Goal: Transaction & Acquisition: Purchase product/service

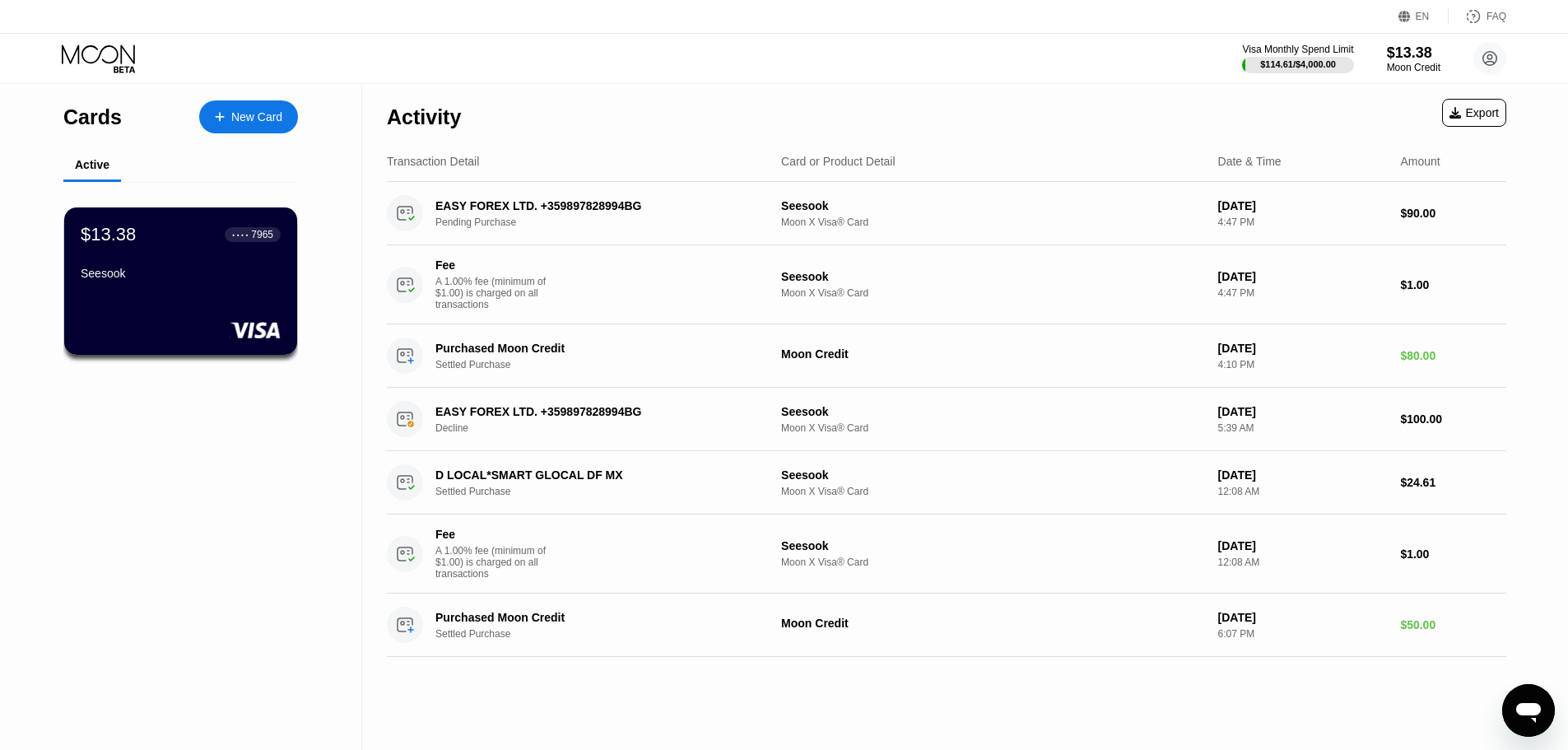
click at [268, 118] on div "New Card" at bounding box center [256, 117] width 51 height 14
click at [1493, 58] on circle at bounding box center [1490, 58] width 33 height 33
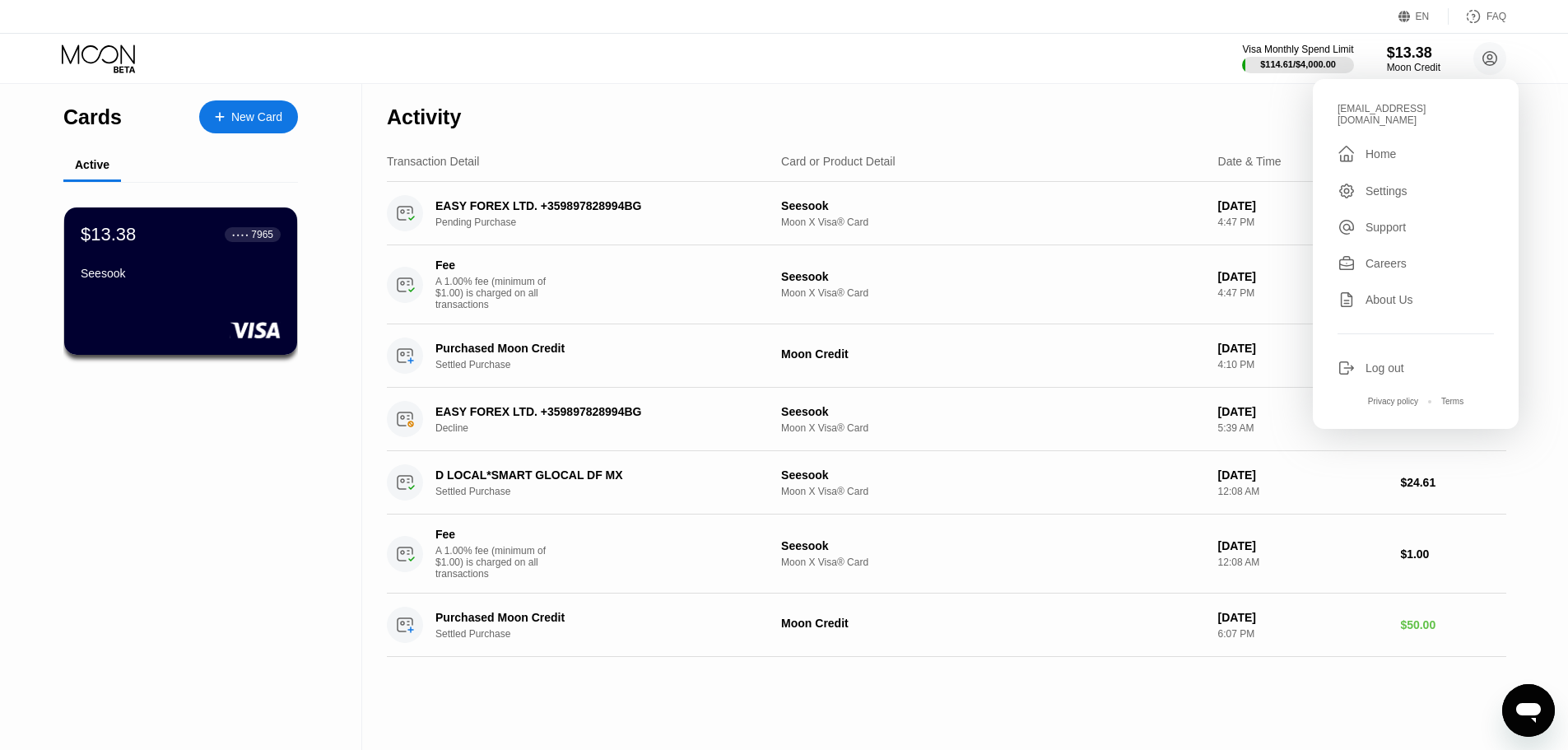
click at [1372, 147] on div "Home" at bounding box center [1380, 153] width 30 height 13
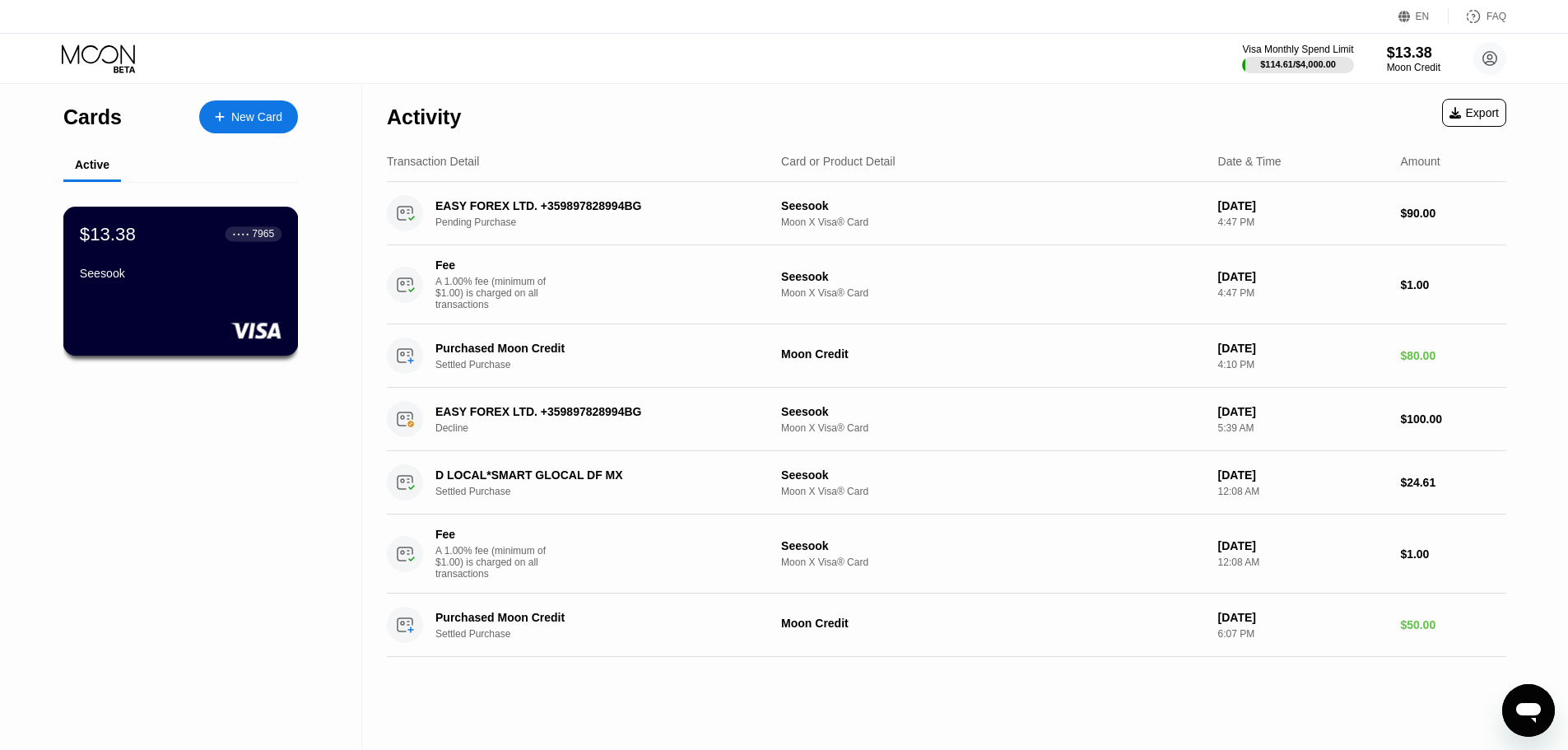
click at [194, 271] on div "$13.38 ● ● ● ● 7965 Seesook" at bounding box center [181, 255] width 201 height 64
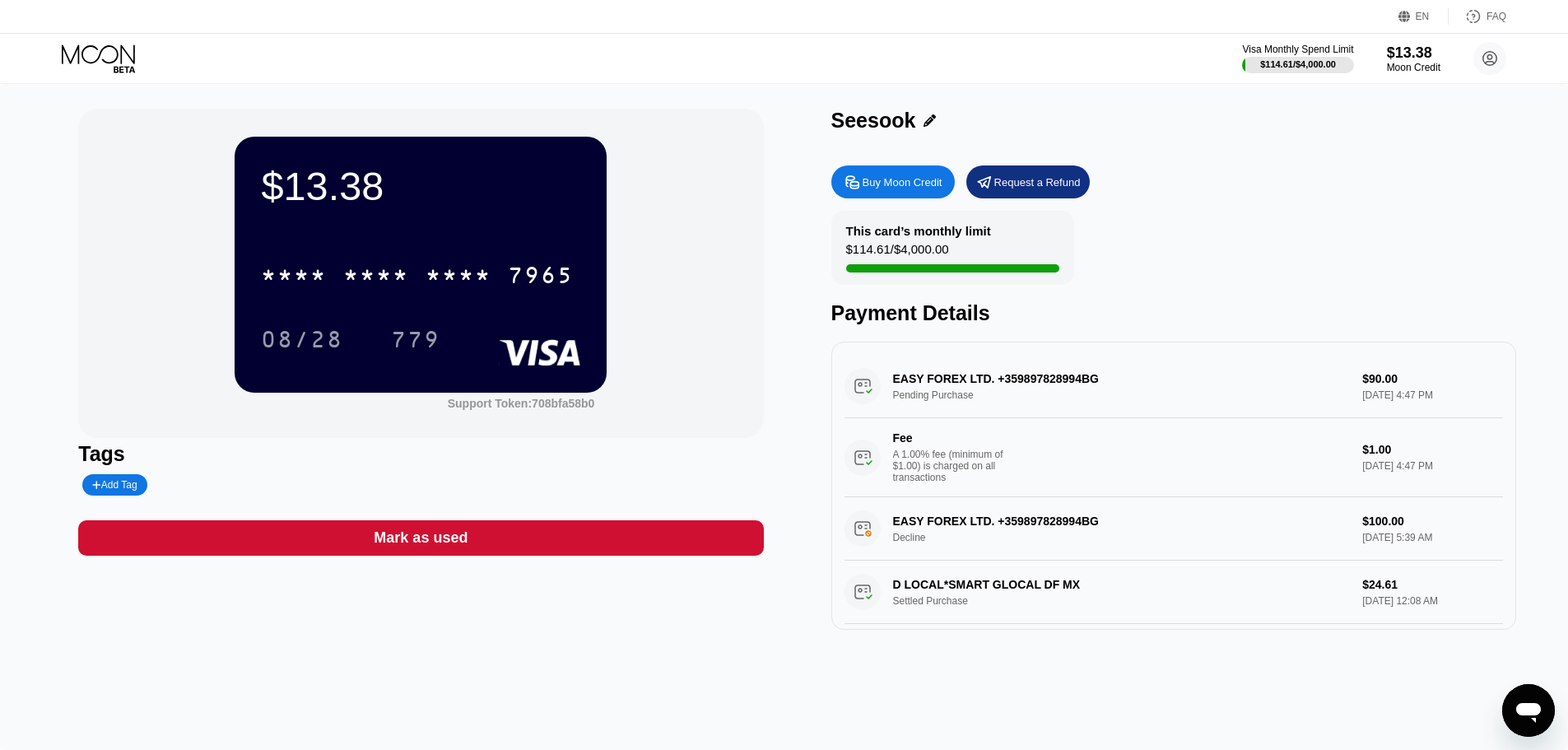
click at [887, 185] on div "Buy Moon Credit" at bounding box center [902, 182] width 80 height 14
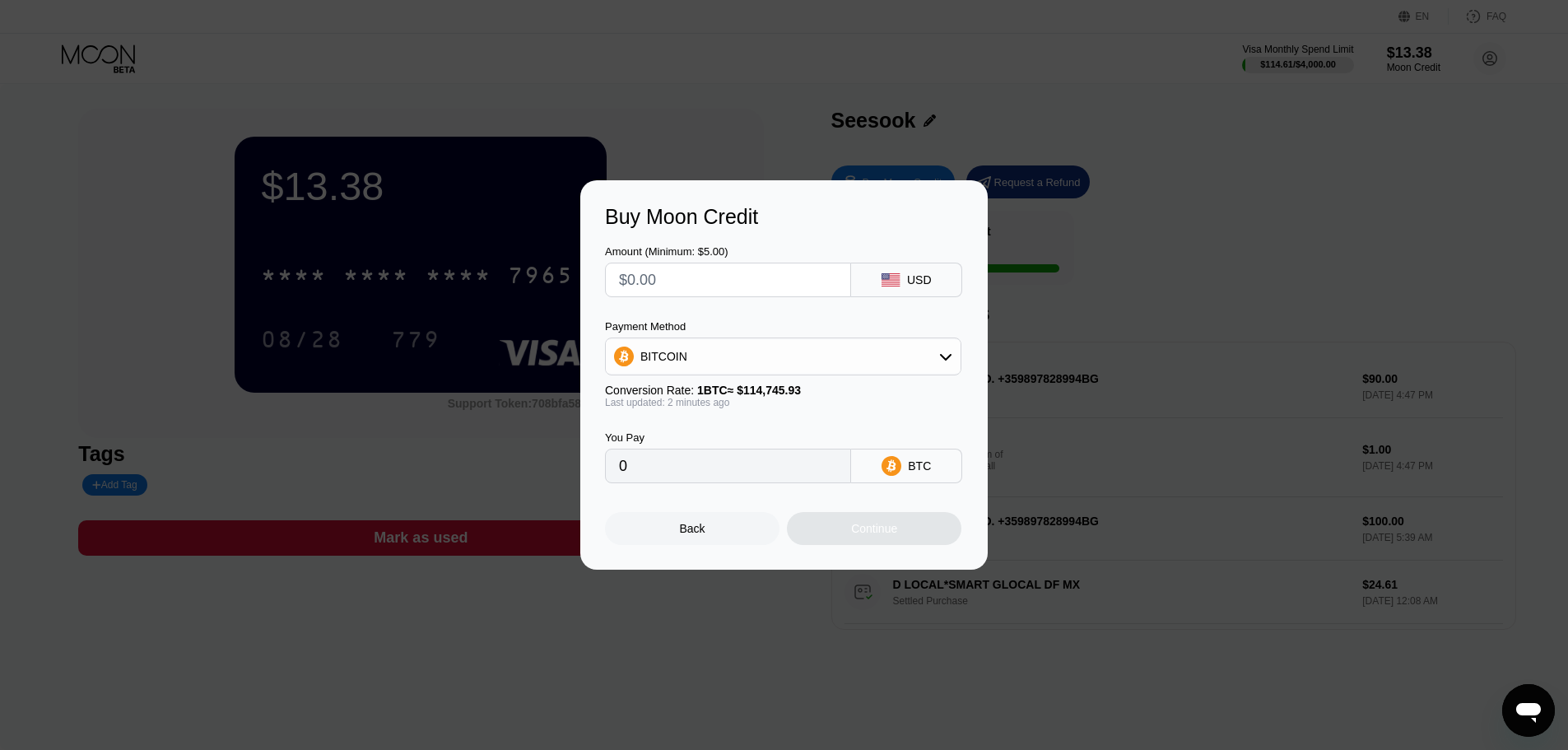
click at [937, 358] on div "BITCOIN" at bounding box center [783, 356] width 354 height 33
click at [705, 477] on span "USDC on Polygon" at bounding box center [691, 473] width 94 height 13
click at [711, 282] on input "text" at bounding box center [728, 280] width 218 height 33
type input "$2"
type input "2.00000000"
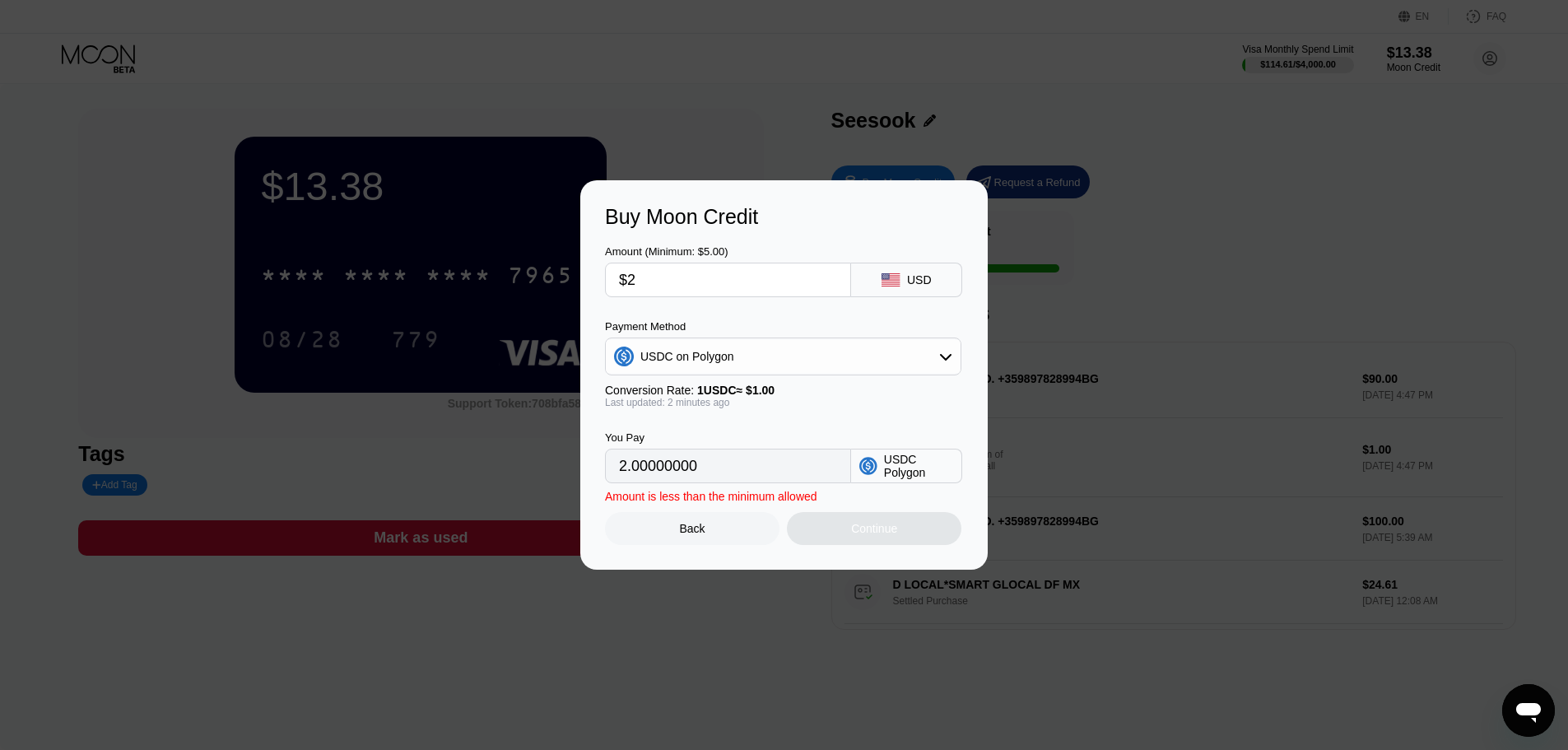
type input "$25"
type input "25.00000000"
type input "$25"
click at [952, 360] on icon at bounding box center [945, 356] width 13 height 13
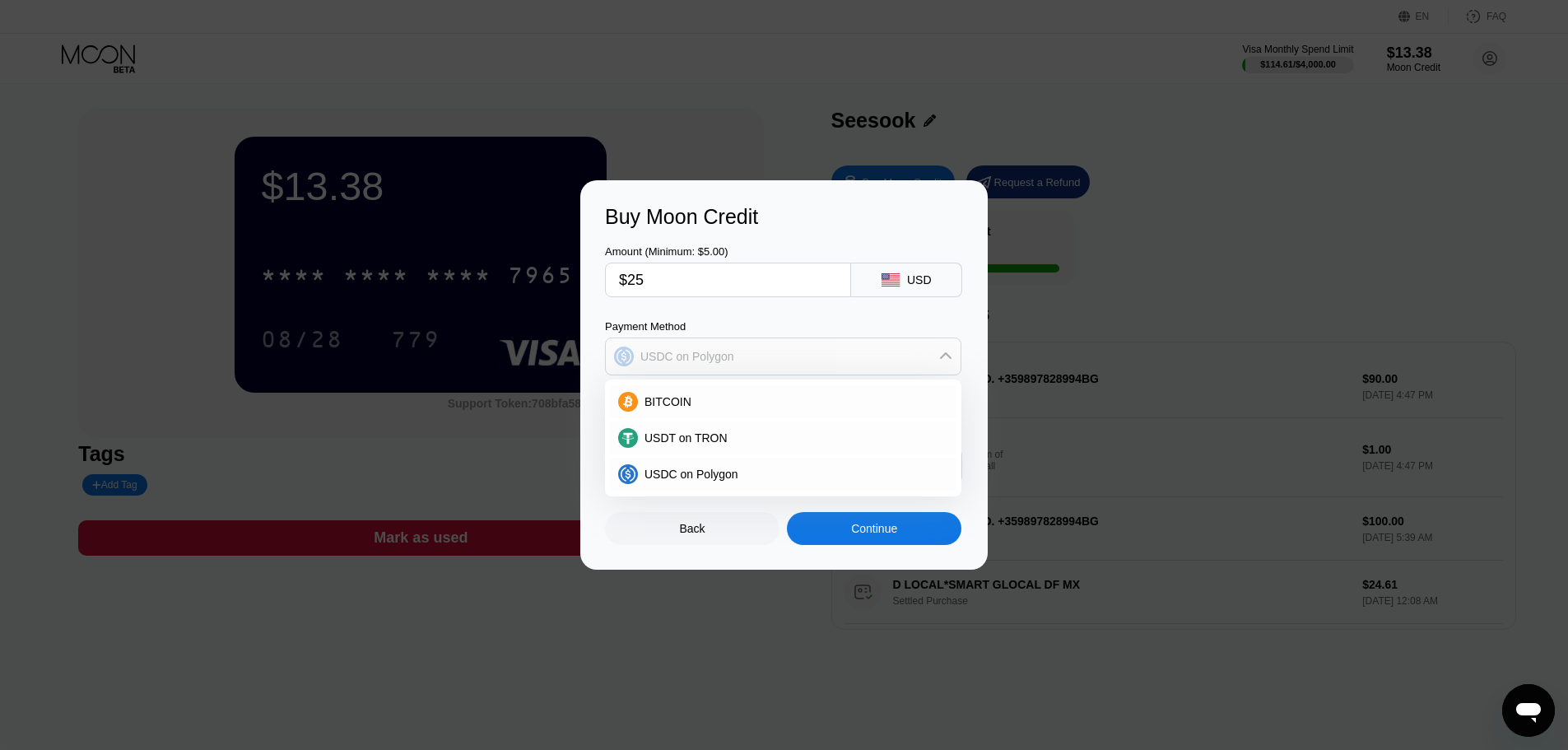
click at [952, 360] on icon at bounding box center [945, 356] width 13 height 13
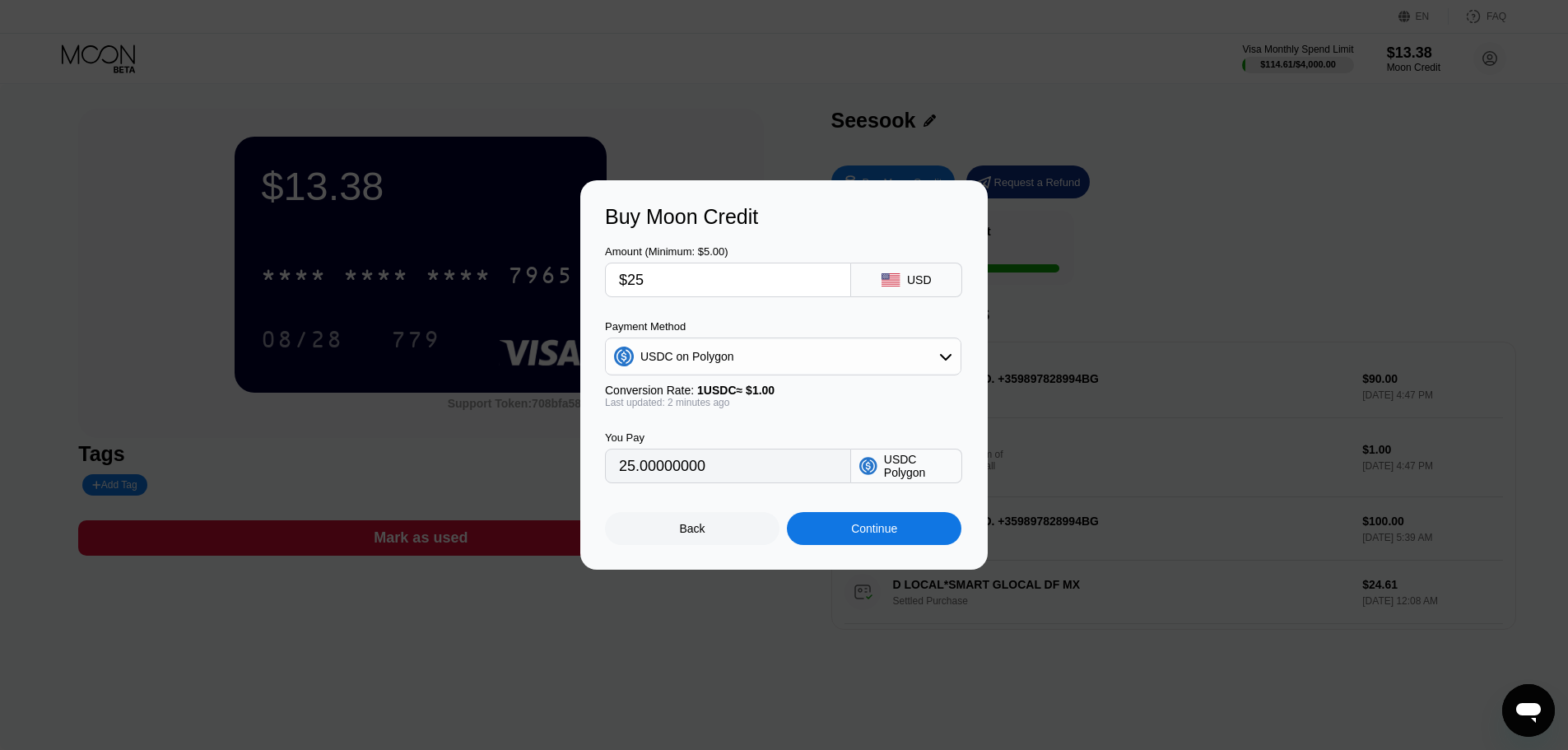
click at [874, 531] on div "Continue" at bounding box center [874, 528] width 46 height 13
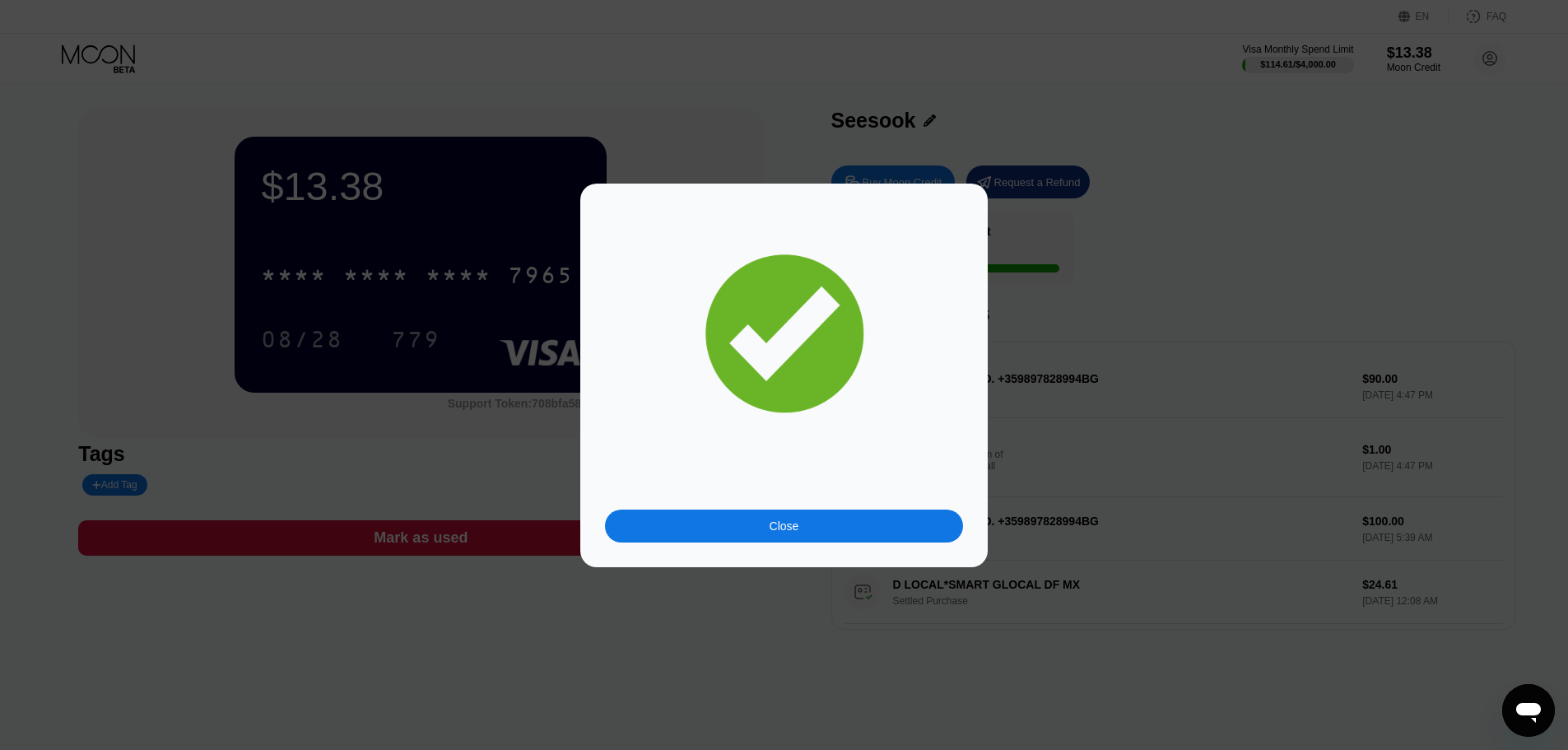
click at [799, 522] on div "Close" at bounding box center [784, 526] width 358 height 33
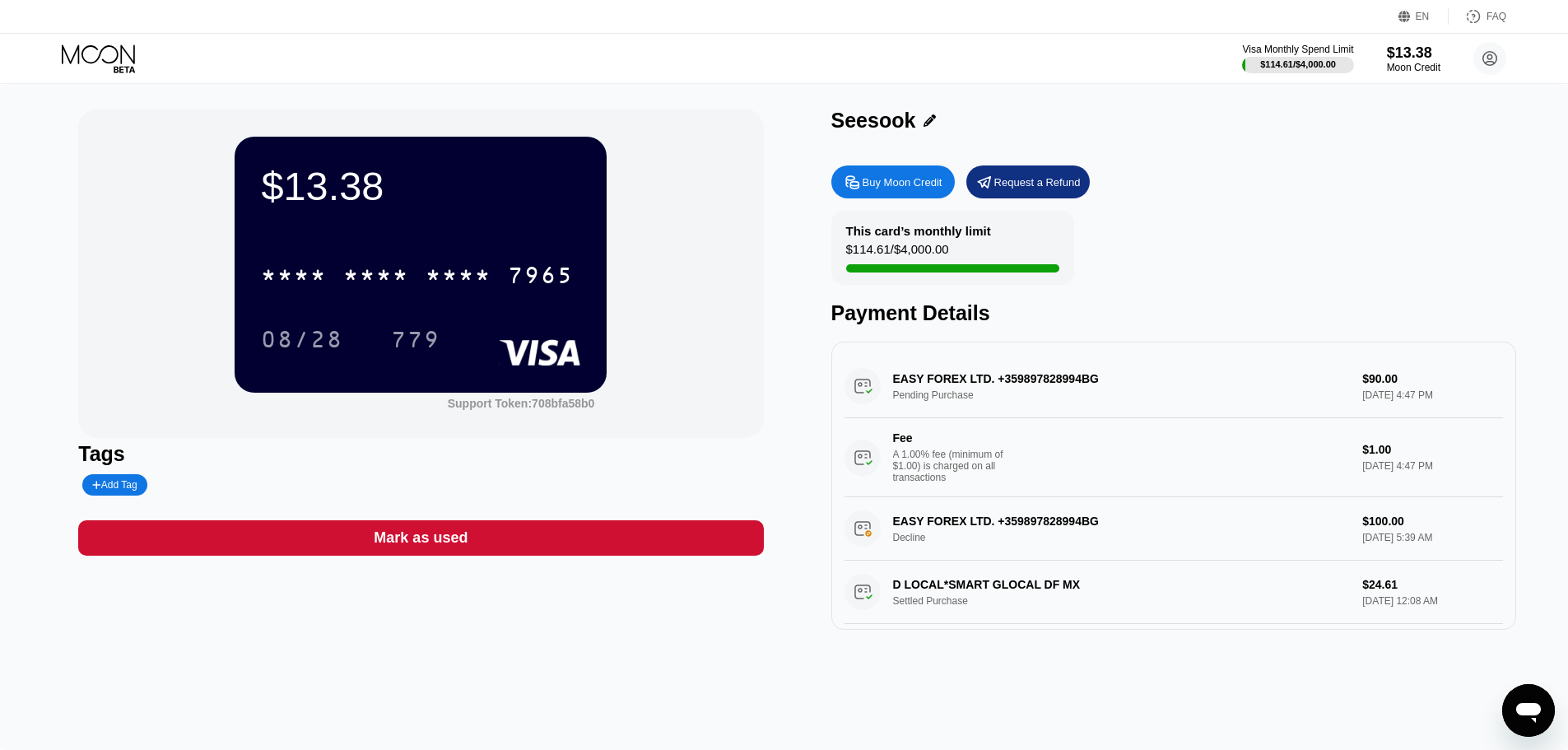
click at [778, 378] on div "$13.38 * * * * * * * * * * * * 7965 08/28 779 Support Token: 708bfa58b0 Tags Ad…" at bounding box center [784, 369] width 1411 height 521
